Goal: Task Accomplishment & Management: Manage account settings

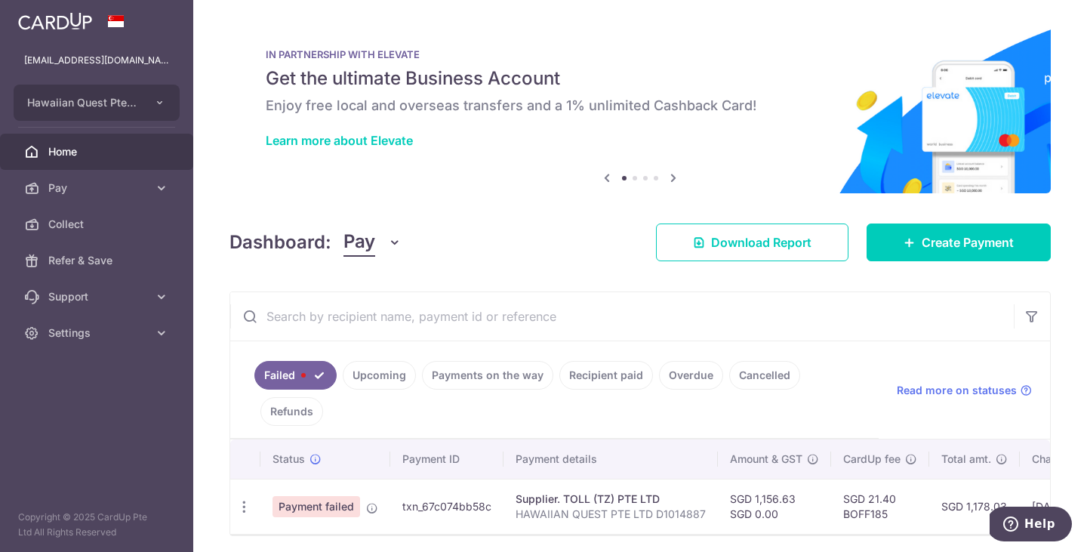
scroll to position [55, 0]
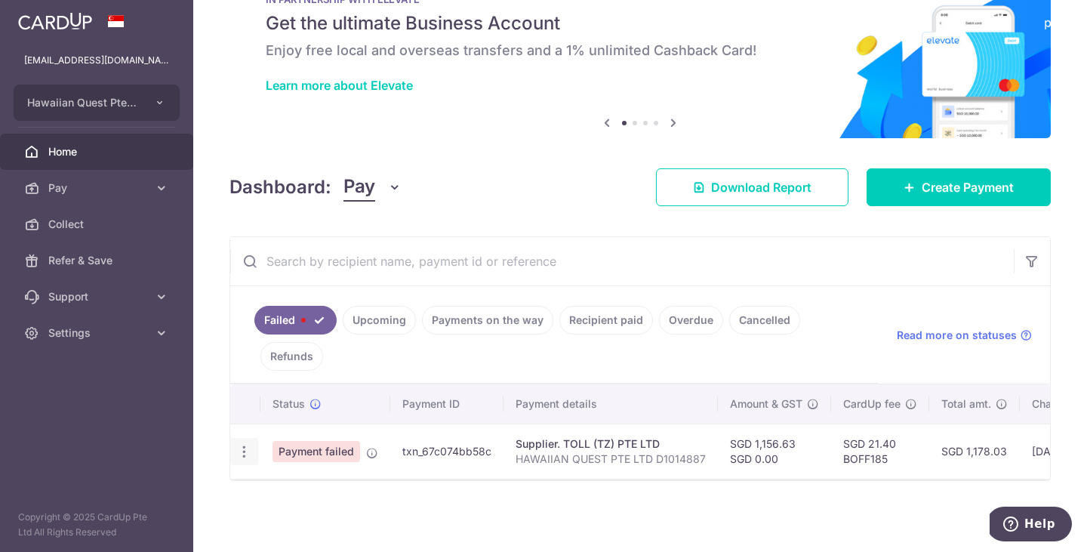
click at [242, 449] on icon "button" at bounding box center [244, 452] width 16 height 16
click at [289, 490] on span "Update payment" at bounding box center [324, 493] width 103 height 18
radio input "true"
type input "1,156.63"
type input "0.00"
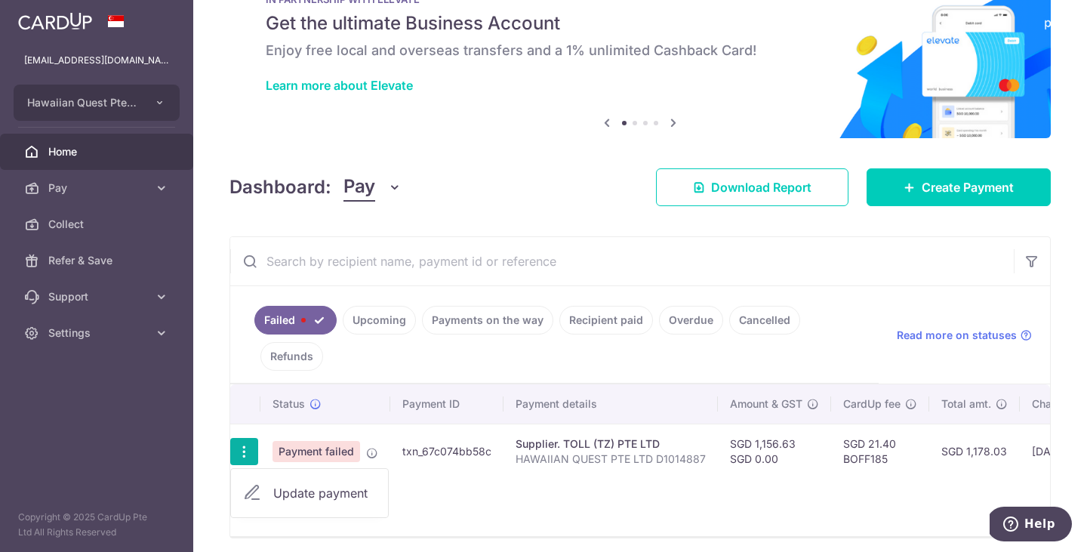
type input "HAWAIIAN QUEST PTE LTD D1014887"
type input "TOLL TZ PTE LTD"
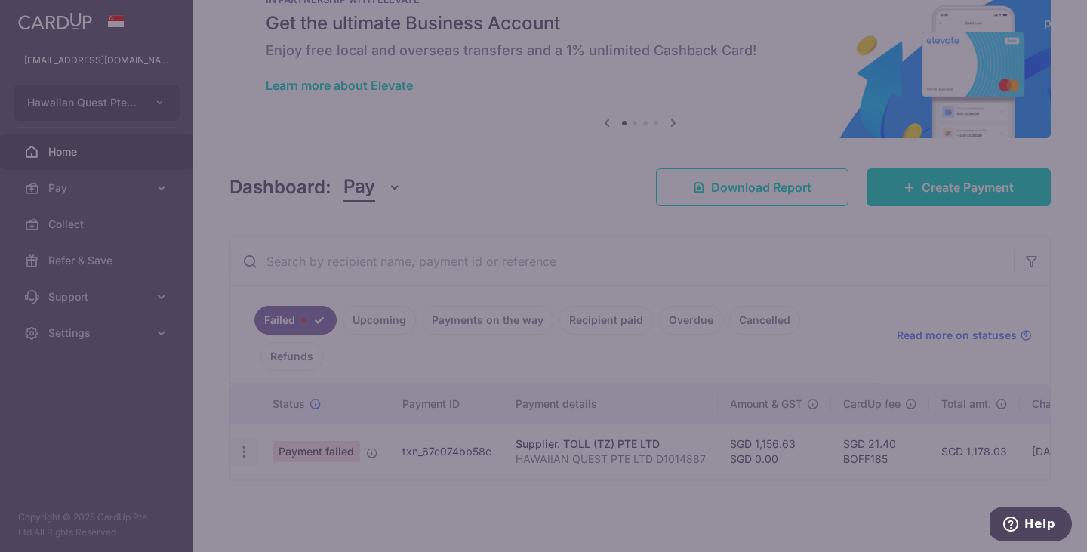
type input "BOFF185"
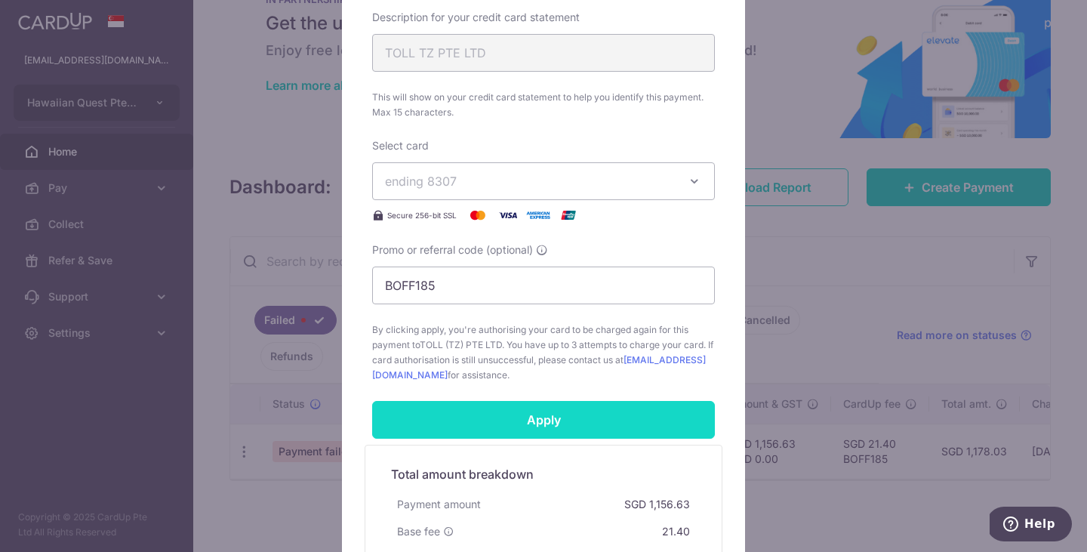
scroll to position [662, 0]
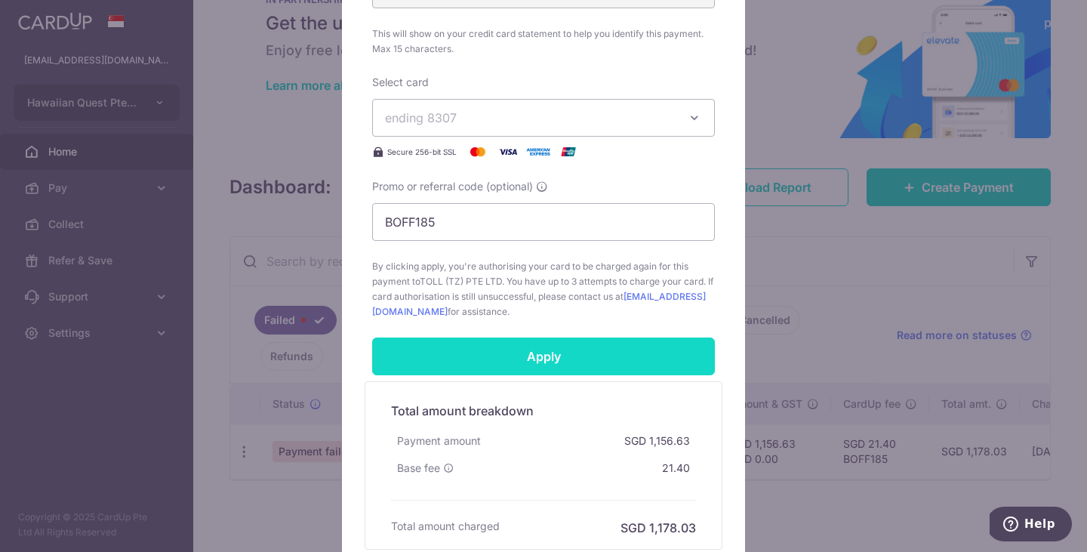
click at [547, 347] on input "Apply" at bounding box center [543, 357] width 343 height 38
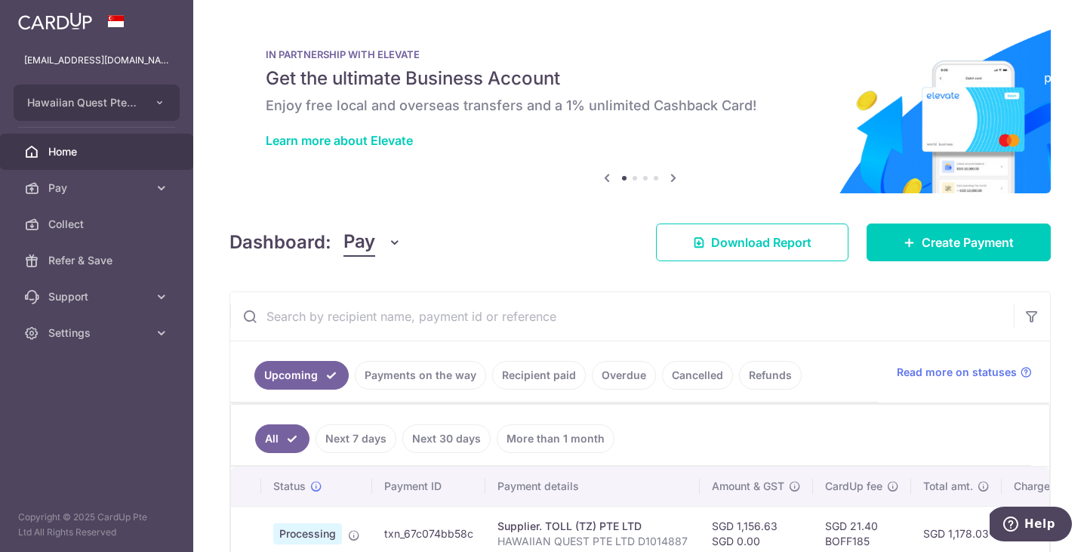
scroll to position [83, 0]
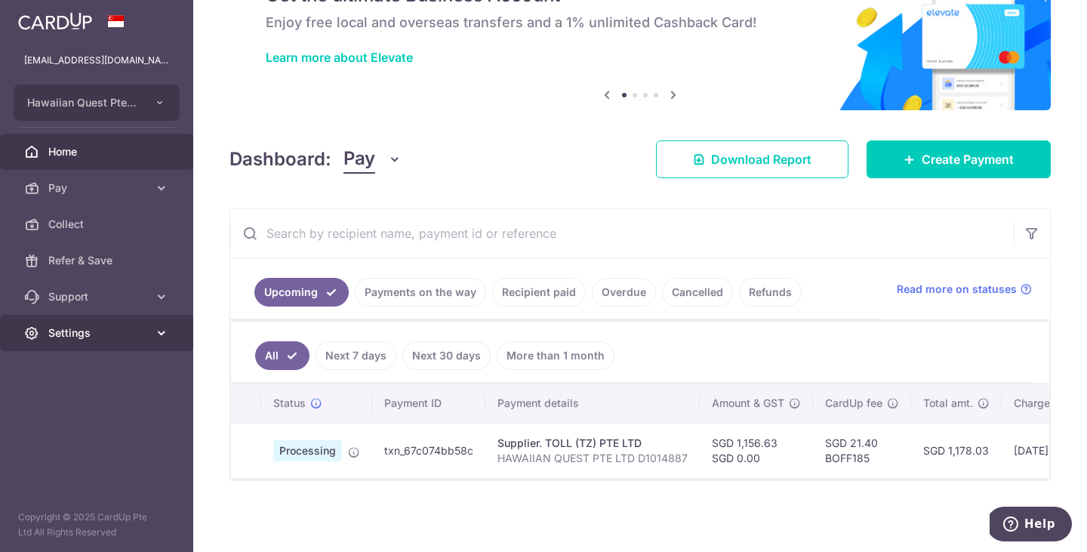
click at [159, 325] on icon at bounding box center [161, 332] width 15 height 15
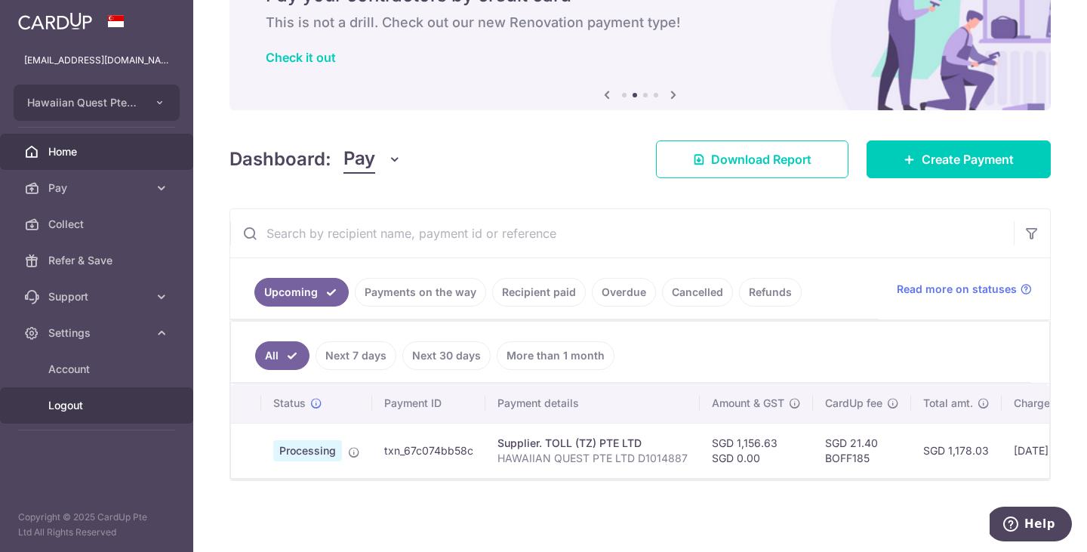
click at [97, 402] on span "Logout" at bounding box center [98, 405] width 100 height 15
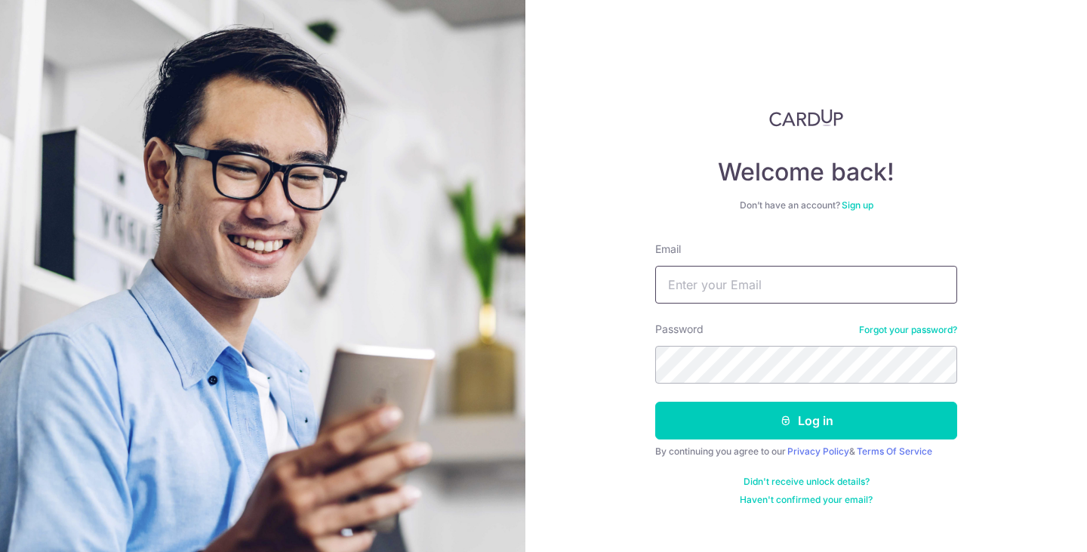
click at [814, 282] on input "Email" at bounding box center [807, 285] width 302 height 38
type input "asymmetrica@gmail.com"
click at [748, 345] on div "Password Forgot your password?" at bounding box center [807, 353] width 302 height 62
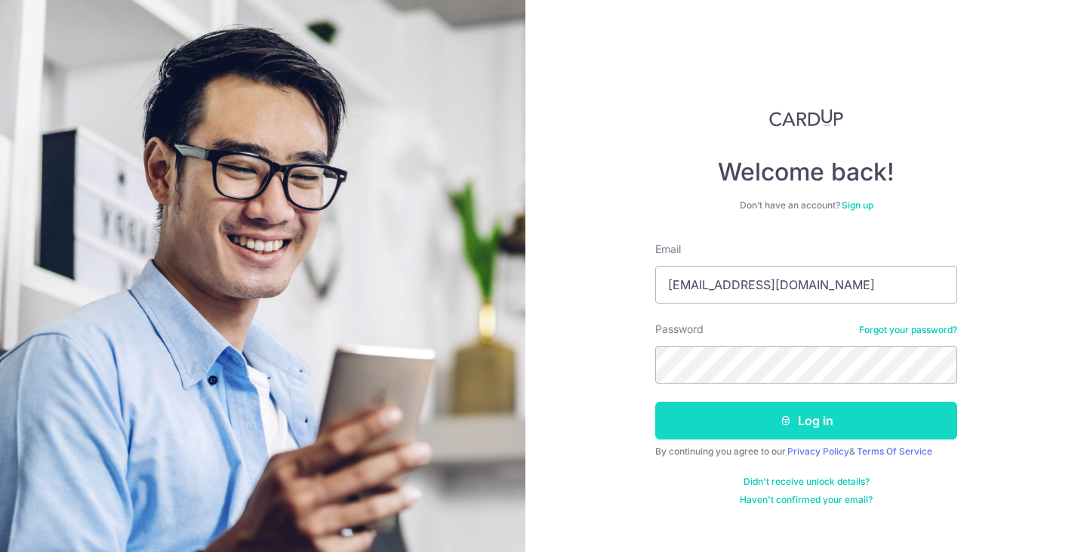
click at [767, 421] on button "Log in" at bounding box center [807, 421] width 302 height 38
